Goal: Task Accomplishment & Management: Manage account settings

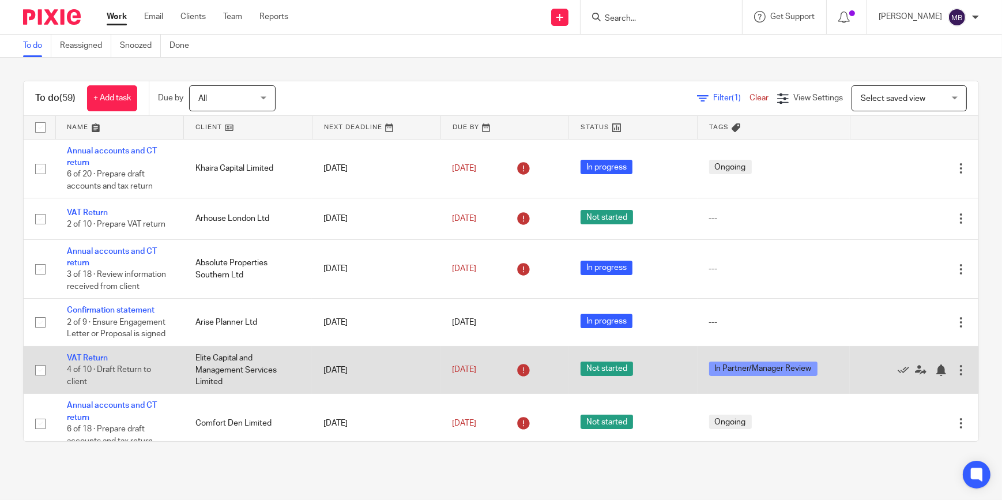
scroll to position [52, 0]
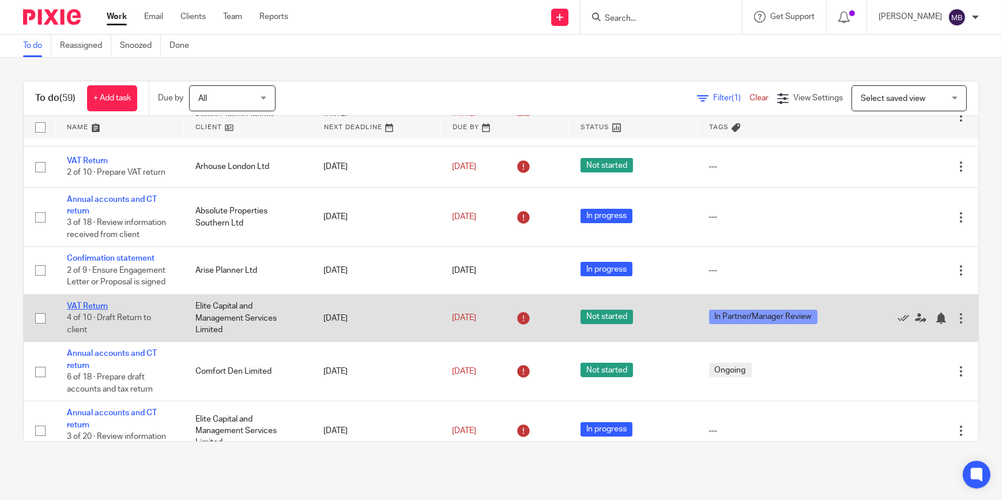
click at [102, 303] on link "VAT Return" at bounding box center [87, 306] width 41 height 8
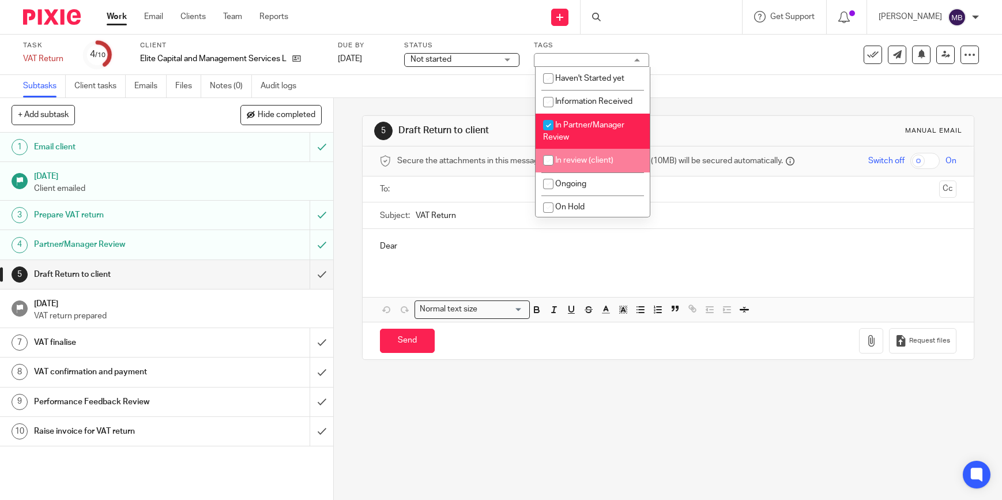
click at [578, 149] on li "In review (client)" at bounding box center [593, 161] width 114 height 24
checkbox input "true"
click at [588, 137] on li "In Partner/Manager Review" at bounding box center [593, 131] width 114 height 35
checkbox input "false"
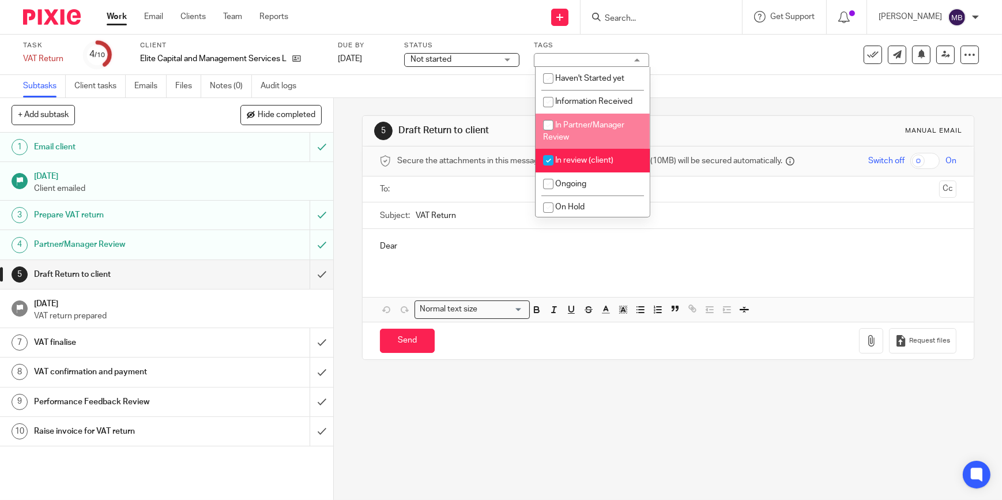
click at [780, 92] on div "Subtasks Client tasks Emails Files Notes (0) Audit logs" at bounding box center [501, 86] width 1002 height 23
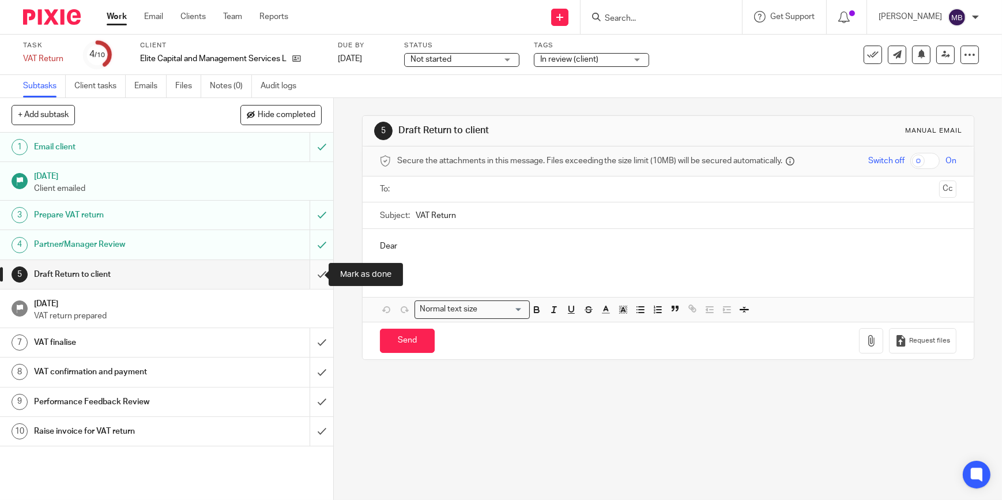
click at [310, 275] on input "submit" at bounding box center [166, 274] width 333 height 29
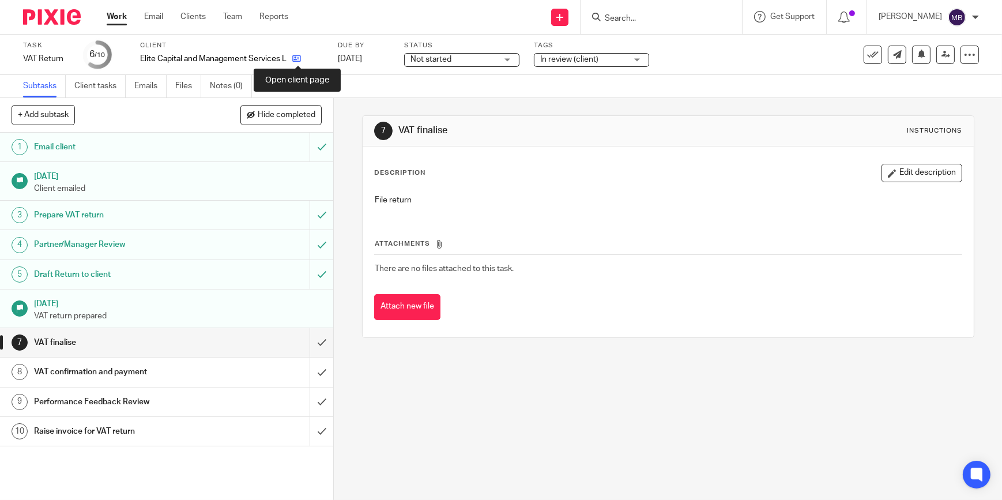
click at [301, 58] on icon at bounding box center [296, 58] width 9 height 9
drag, startPoint x: 213, startPoint y: 82, endPoint x: 242, endPoint y: 78, distance: 29.7
click at [213, 82] on link "Notes (0)" at bounding box center [231, 86] width 42 height 22
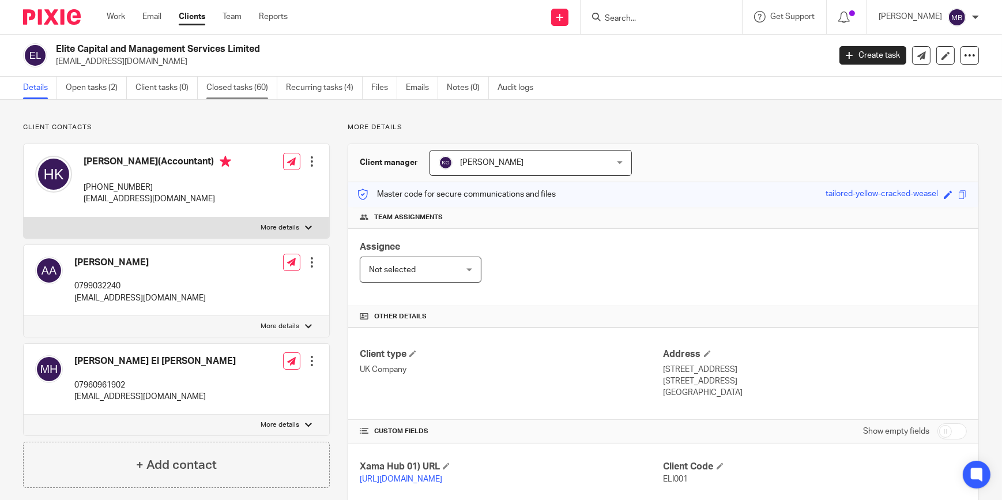
click at [245, 84] on link "Closed tasks (60)" at bounding box center [241, 88] width 71 height 22
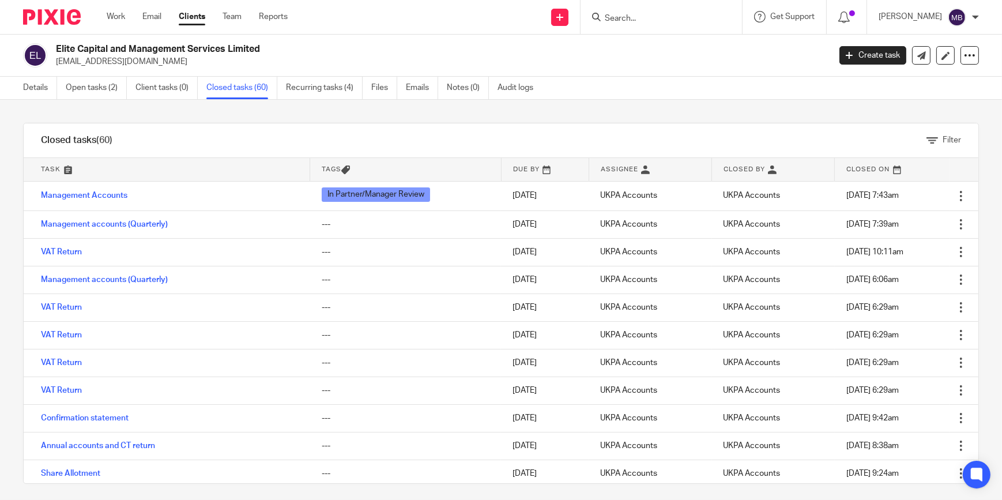
click at [61, 251] on link "VAT Return" at bounding box center [61, 252] width 41 height 8
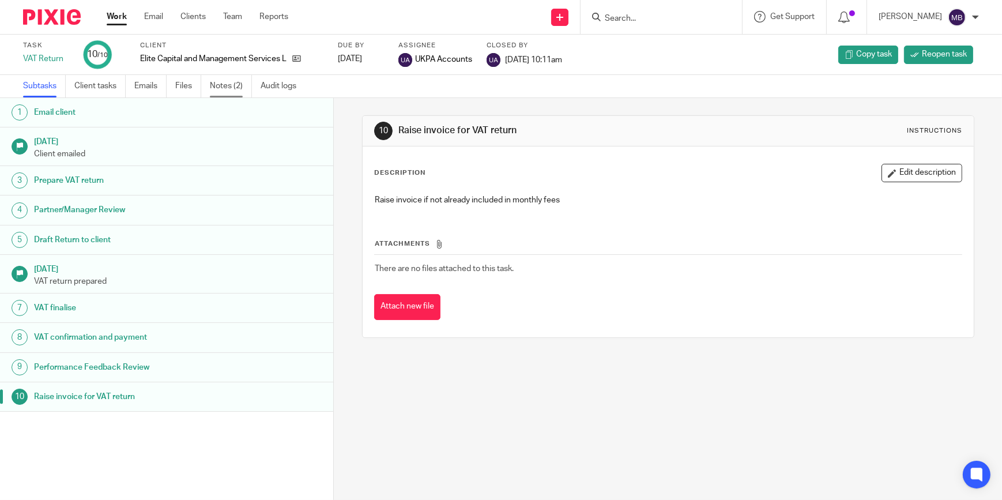
click at [238, 84] on link "Notes (2)" at bounding box center [231, 86] width 42 height 22
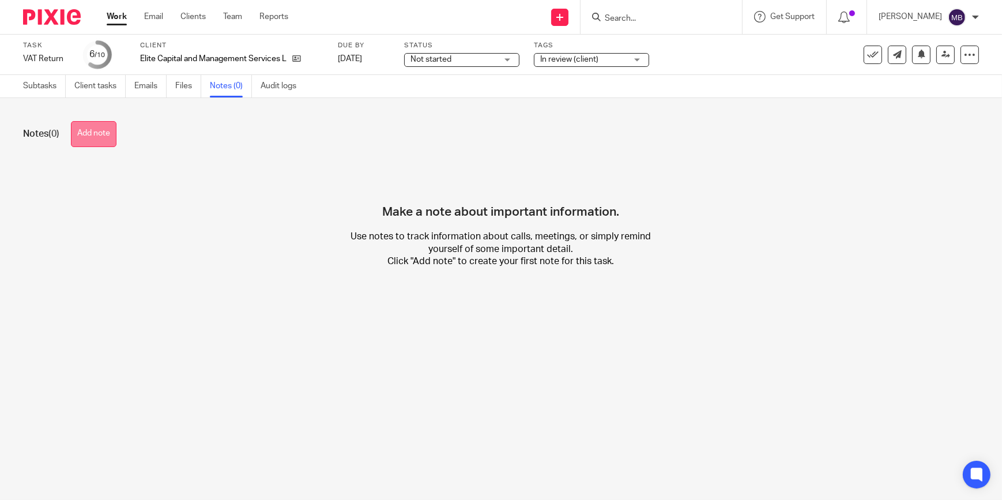
click at [116, 137] on button "Add note" at bounding box center [94, 134] width 46 height 26
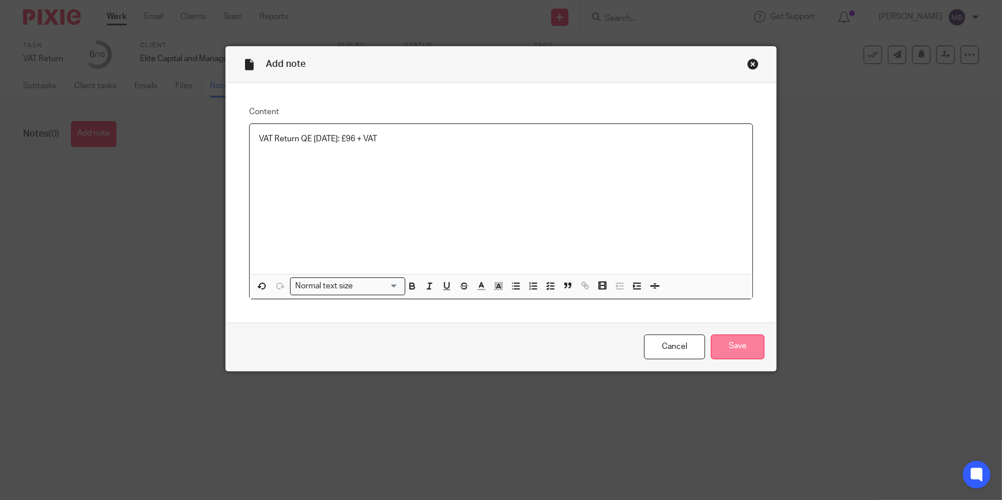
click at [725, 344] on input "Save" at bounding box center [738, 347] width 54 height 25
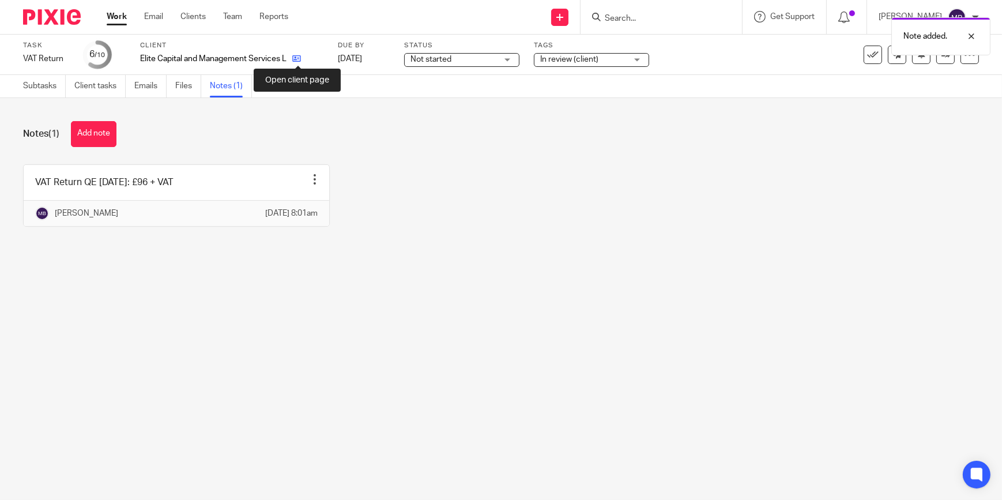
click at [299, 59] on icon at bounding box center [296, 58] width 9 height 9
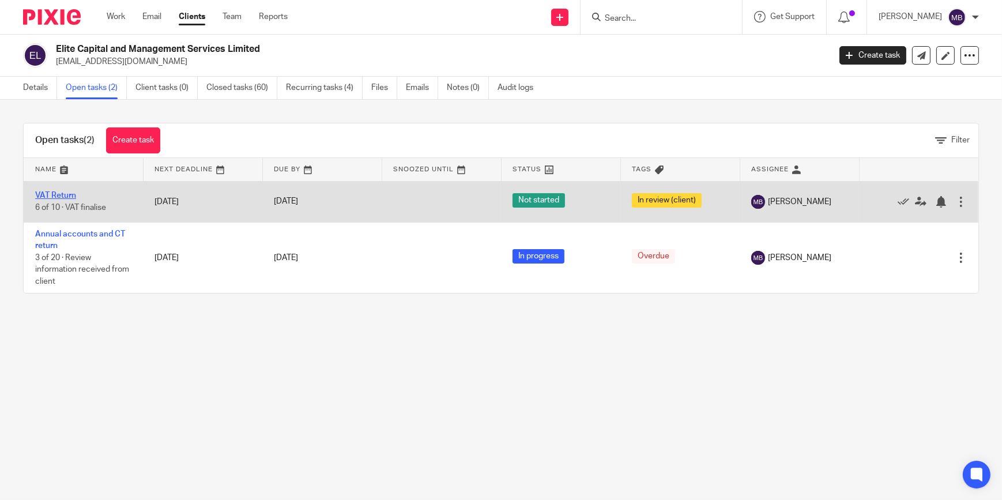
click at [55, 195] on link "VAT Return" at bounding box center [55, 195] width 41 height 8
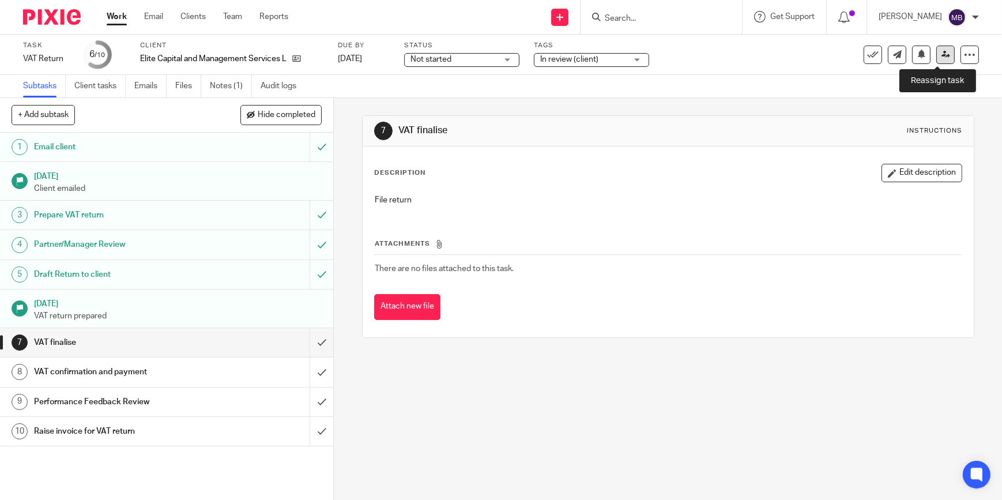
click at [937, 58] on link at bounding box center [946, 55] width 18 height 18
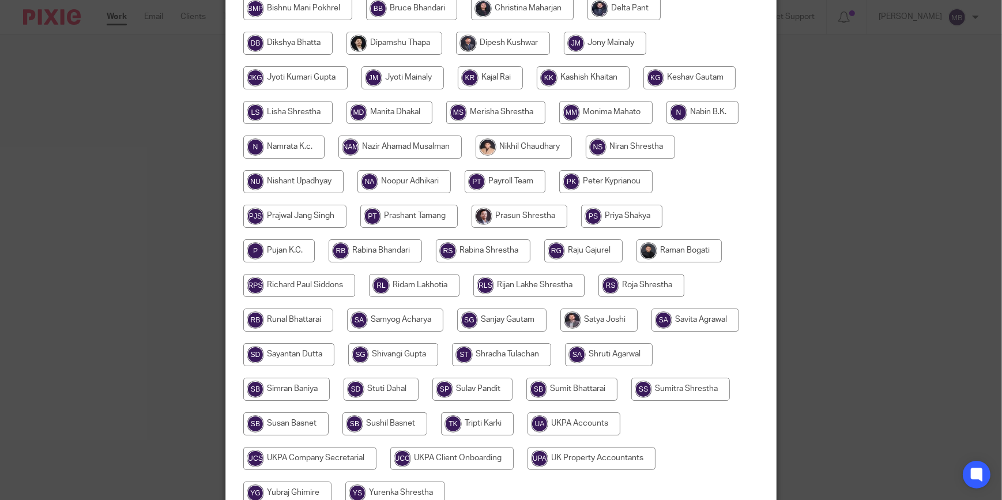
scroll to position [419, 0]
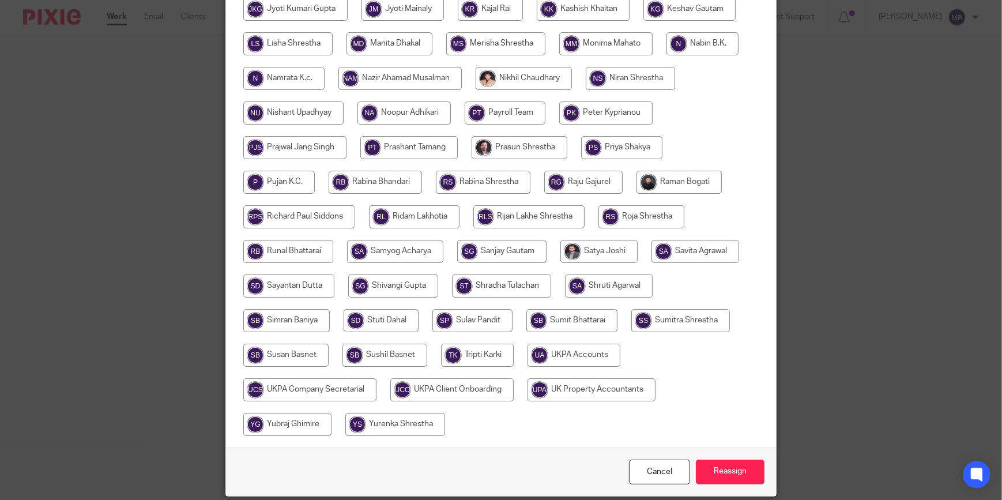
click at [585, 353] on input "radio" at bounding box center [574, 355] width 93 height 23
radio input "true"
click at [724, 468] on input "Reassign" at bounding box center [730, 472] width 69 height 25
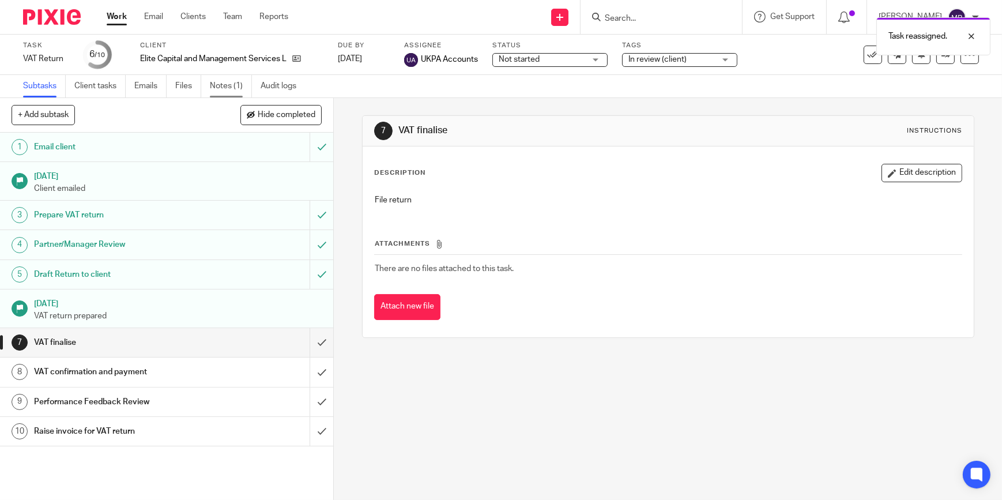
click at [217, 84] on link "Notes (1)" at bounding box center [231, 86] width 42 height 22
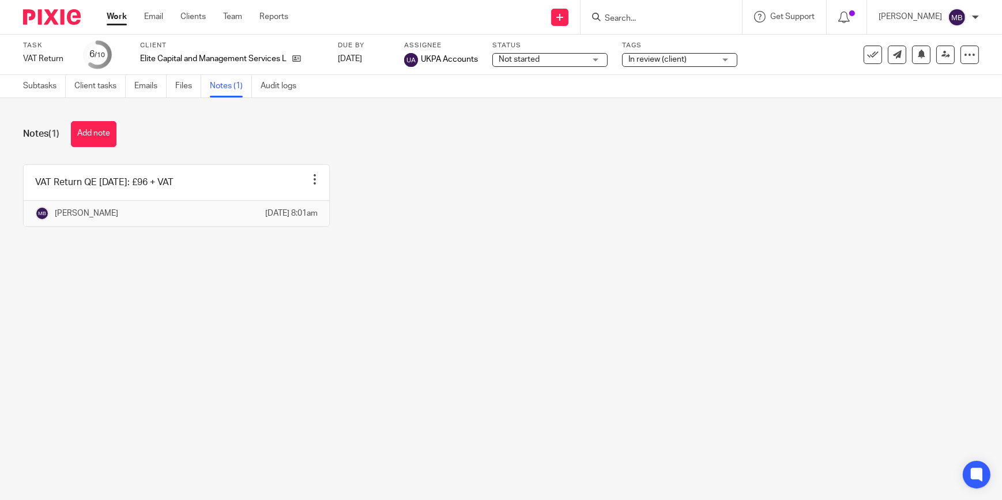
click at [34, 13] on img at bounding box center [52, 17] width 58 height 16
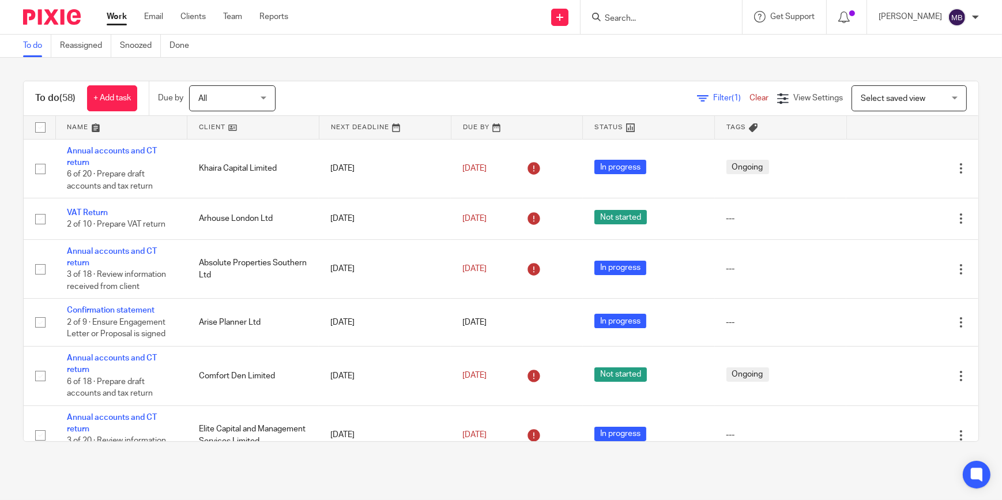
click at [628, 18] on input "Search" at bounding box center [656, 19] width 104 height 10
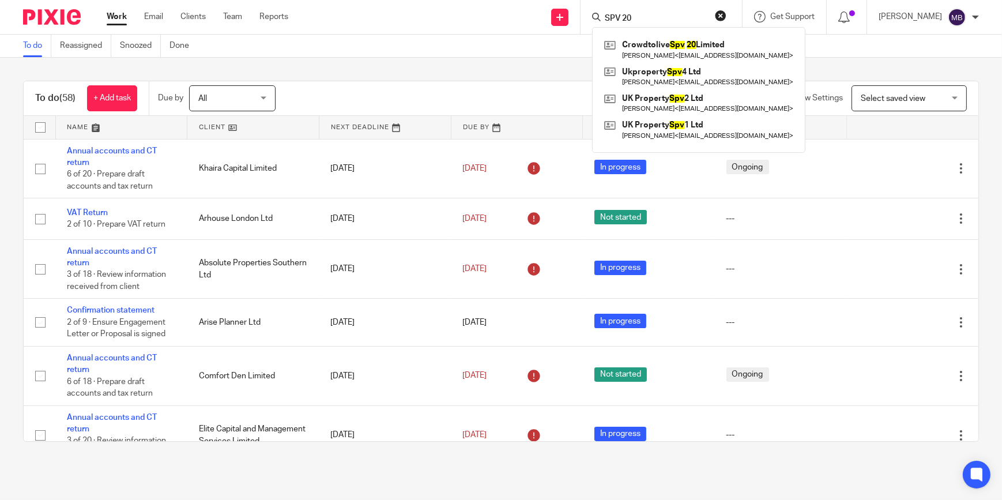
type input "SPV 20"
click at [663, 58] on link at bounding box center [699, 49] width 195 height 27
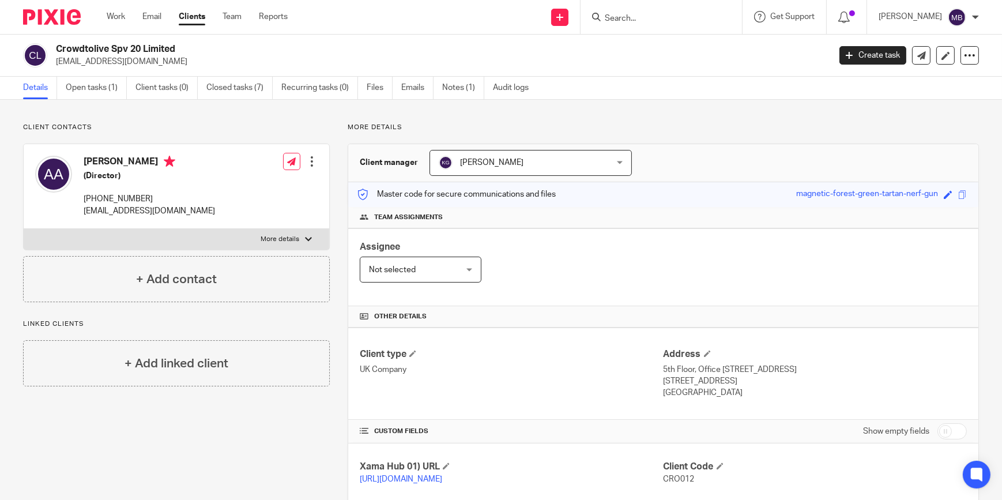
click at [54, 17] on img at bounding box center [52, 17] width 58 height 16
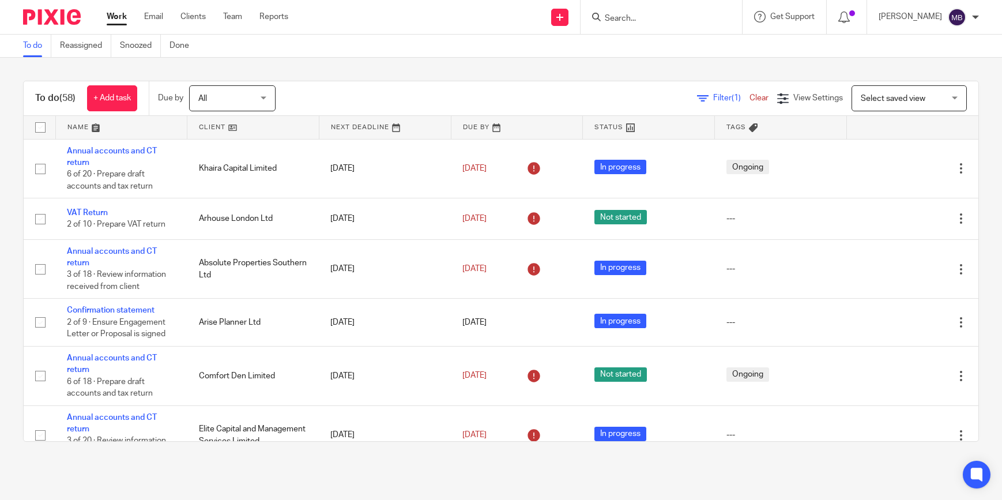
click at [658, 21] on input "Search" at bounding box center [656, 19] width 104 height 10
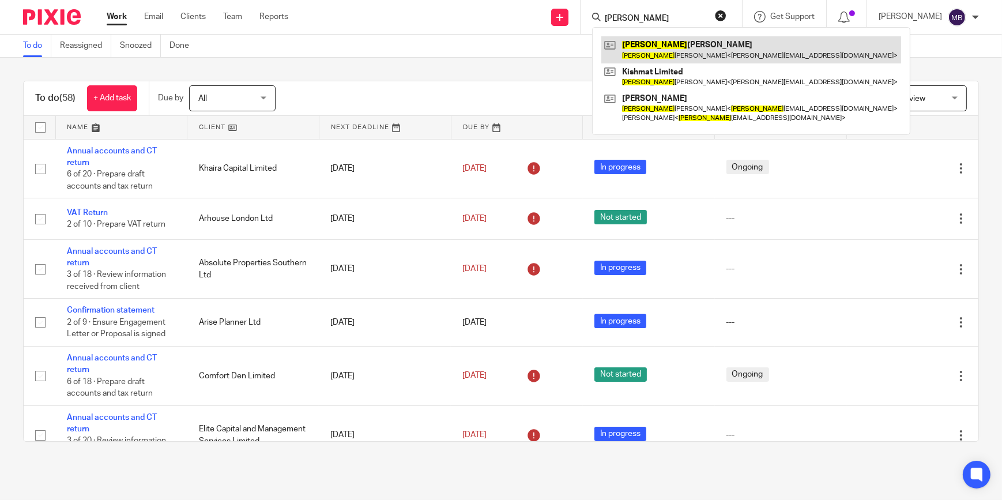
type input "Kalpesh"
click at [667, 40] on link at bounding box center [752, 49] width 300 height 27
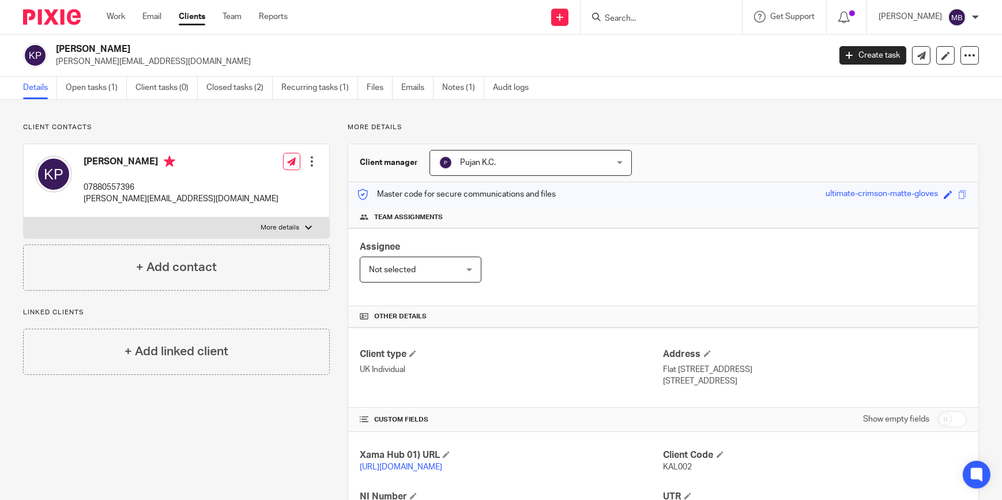
click at [681, 23] on form at bounding box center [665, 17] width 123 height 14
click at [680, 21] on input "Search" at bounding box center [656, 19] width 104 height 10
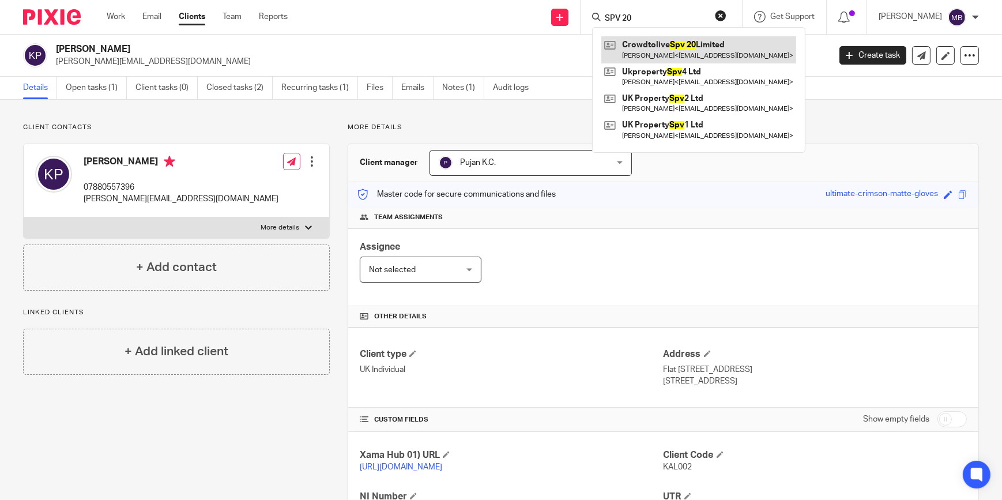
type input "SPV 20"
click at [712, 55] on link at bounding box center [699, 49] width 195 height 27
click at [727, 14] on button "reset" at bounding box center [721, 16] width 12 height 12
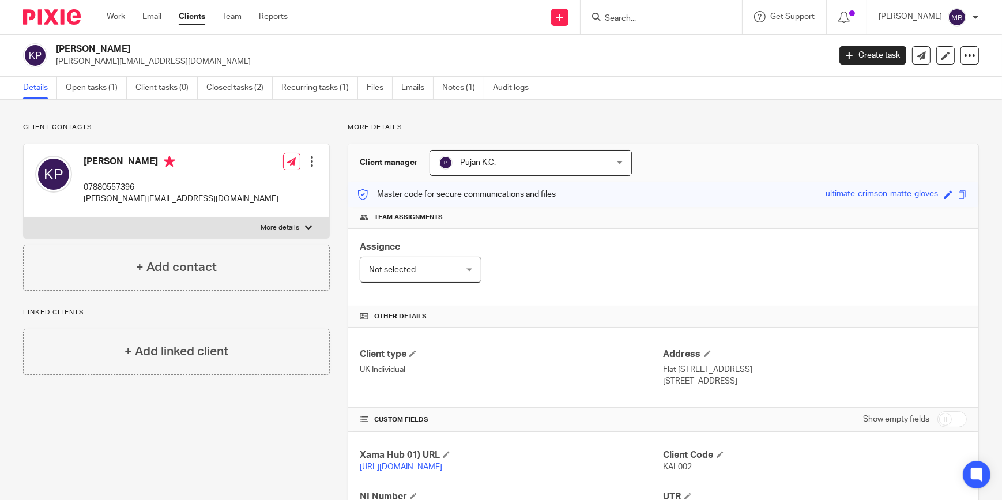
click at [581, 108] on div "Client contacts Kalpesh Patel 07880557396 dr.k.patel.86@gmail.com Edit contact …" at bounding box center [501, 348] width 1002 height 497
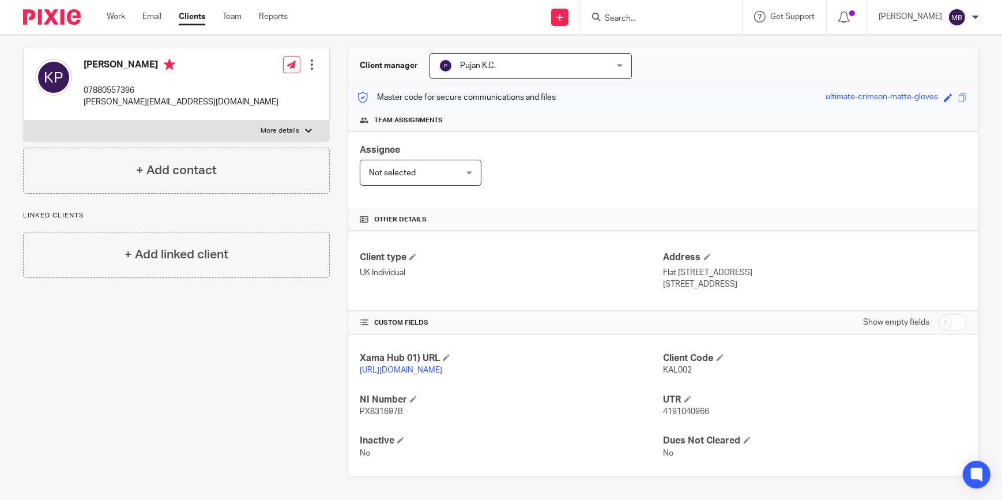
scroll to position [108, 0]
click at [669, 409] on span "4191040966" at bounding box center [687, 412] width 46 height 8
click at [670, 410] on span "4191040966" at bounding box center [687, 412] width 46 height 8
drag, startPoint x: 670, startPoint y: 410, endPoint x: 663, endPoint y: 456, distance: 46.6
click at [664, 456] on span "No" at bounding box center [669, 453] width 10 height 8
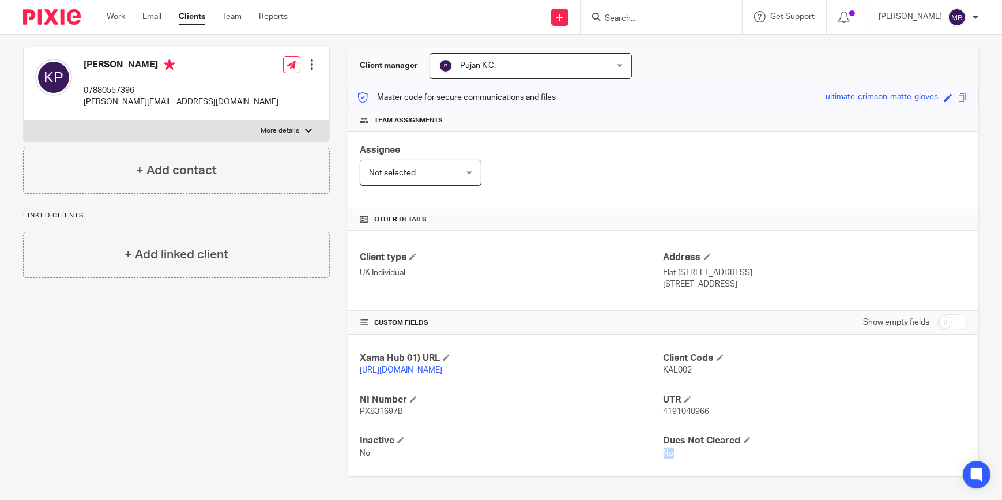
click at [664, 456] on span "No" at bounding box center [669, 453] width 10 height 8
drag, startPoint x: 663, startPoint y: 456, endPoint x: 664, endPoint y: 360, distance: 95.8
click at [664, 366] on span "KAL002" at bounding box center [678, 370] width 29 height 8
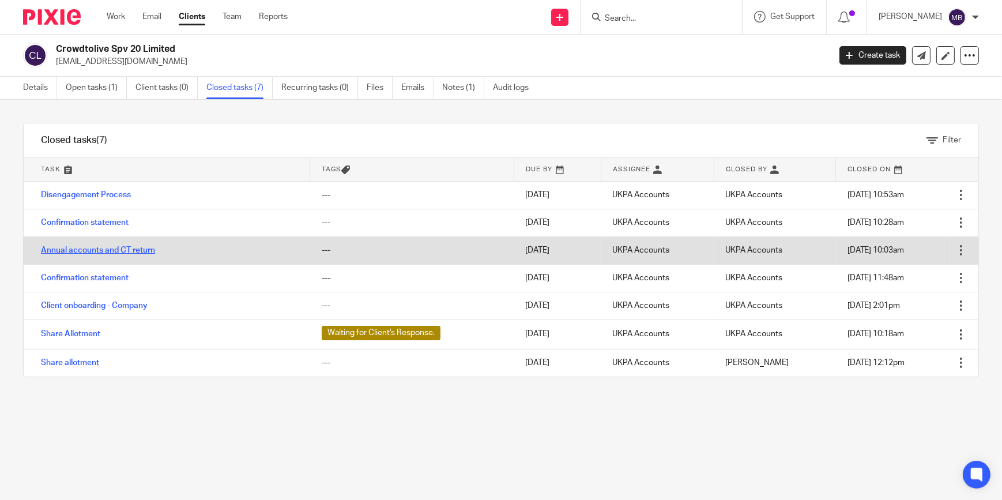
click at [110, 246] on link "Annual accounts and CT return" at bounding box center [98, 250] width 114 height 8
